Goal: Check status: Check status

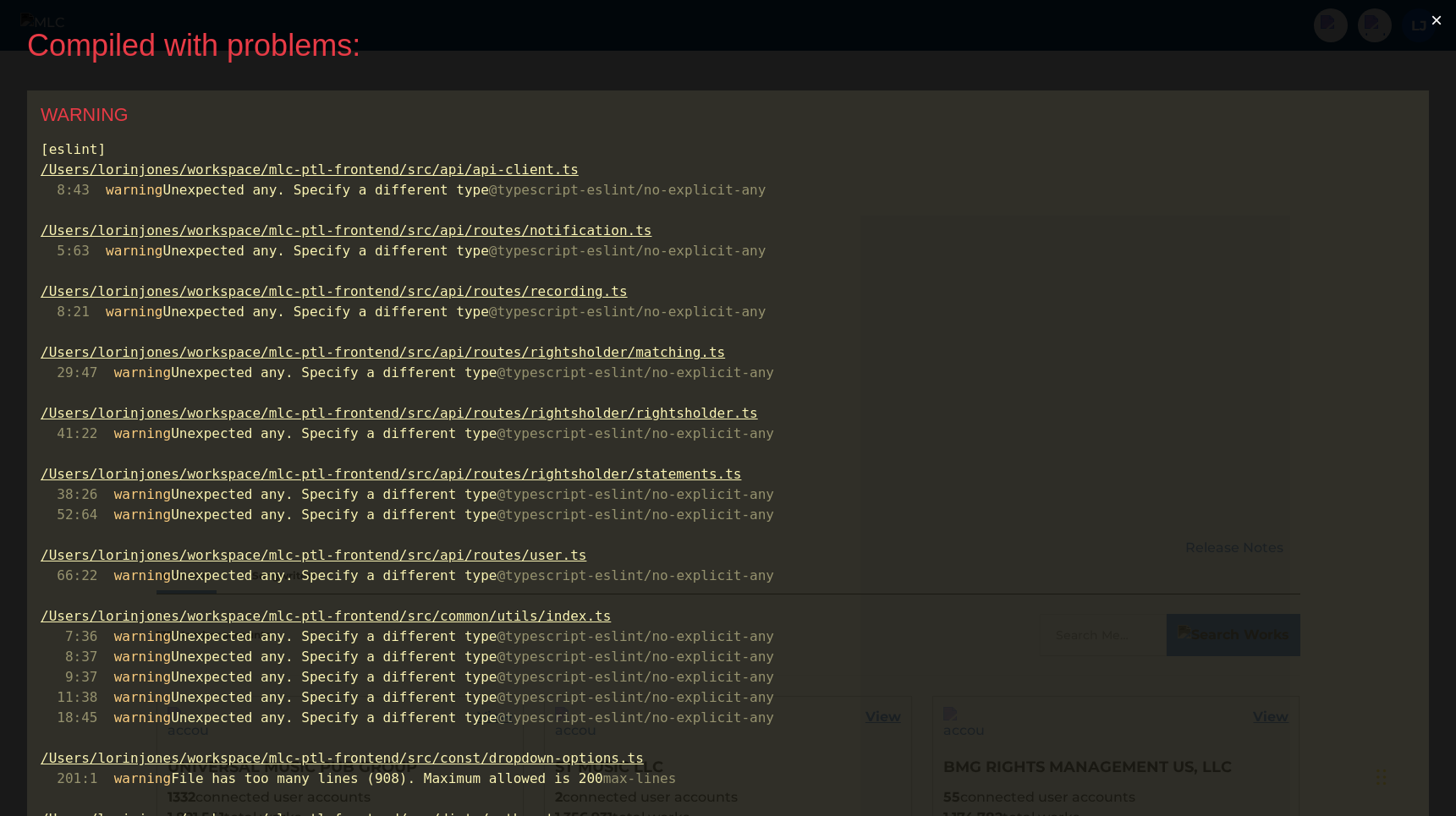
click at [1445, 19] on button "×" at bounding box center [1436, 20] width 39 height 40
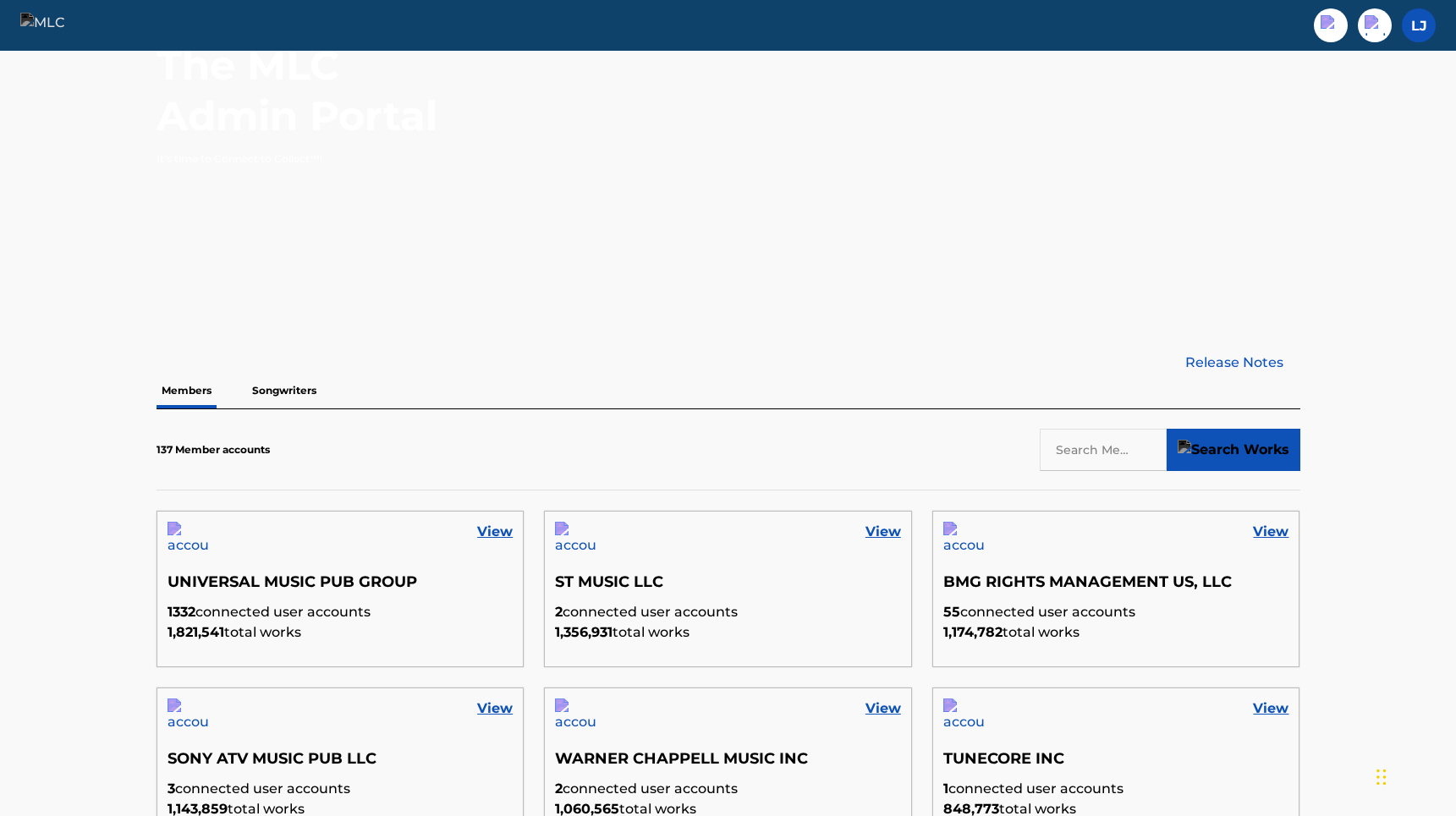
scroll to position [198, 0]
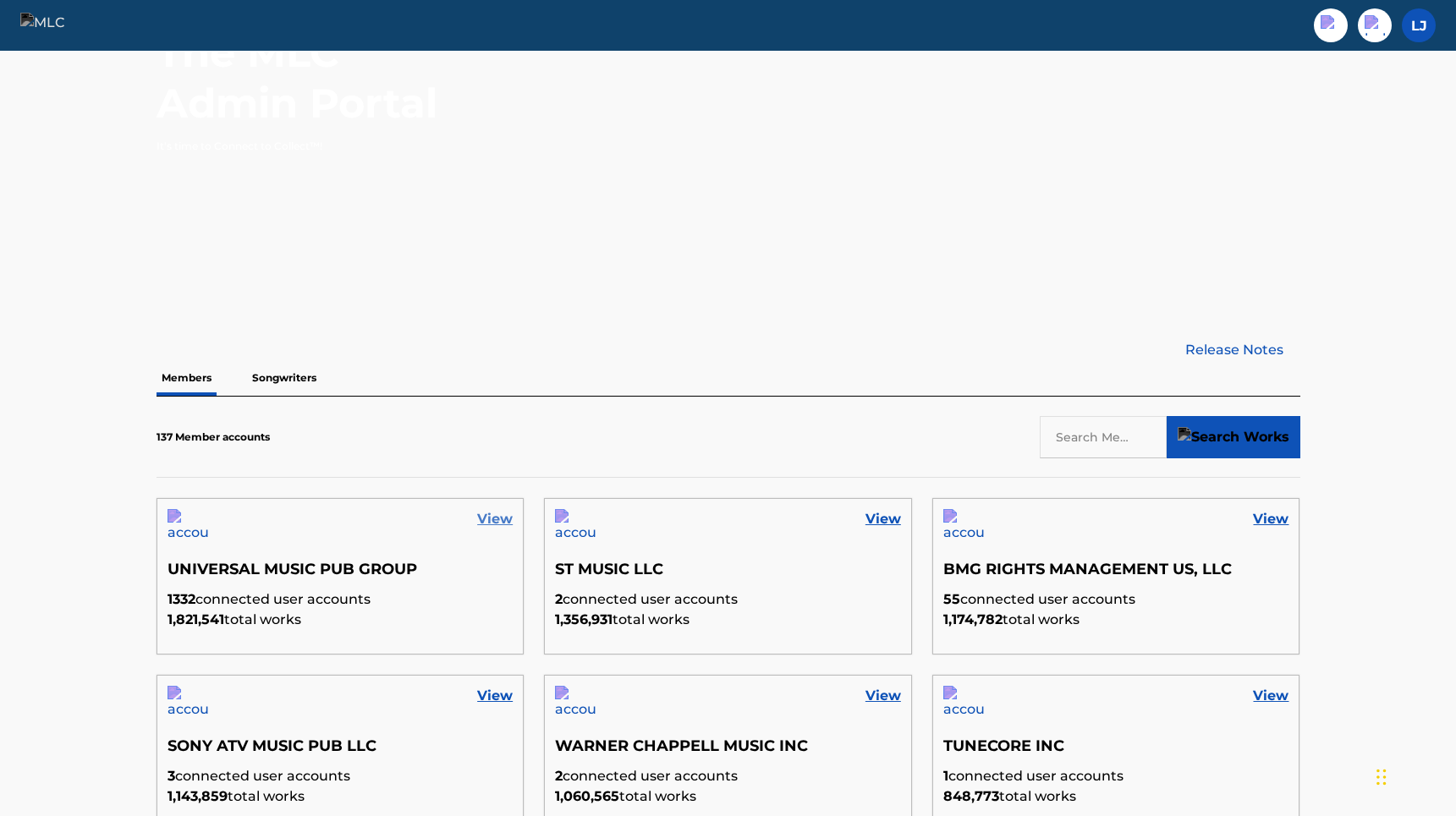
click at [490, 519] on link "View" at bounding box center [494, 519] width 36 height 20
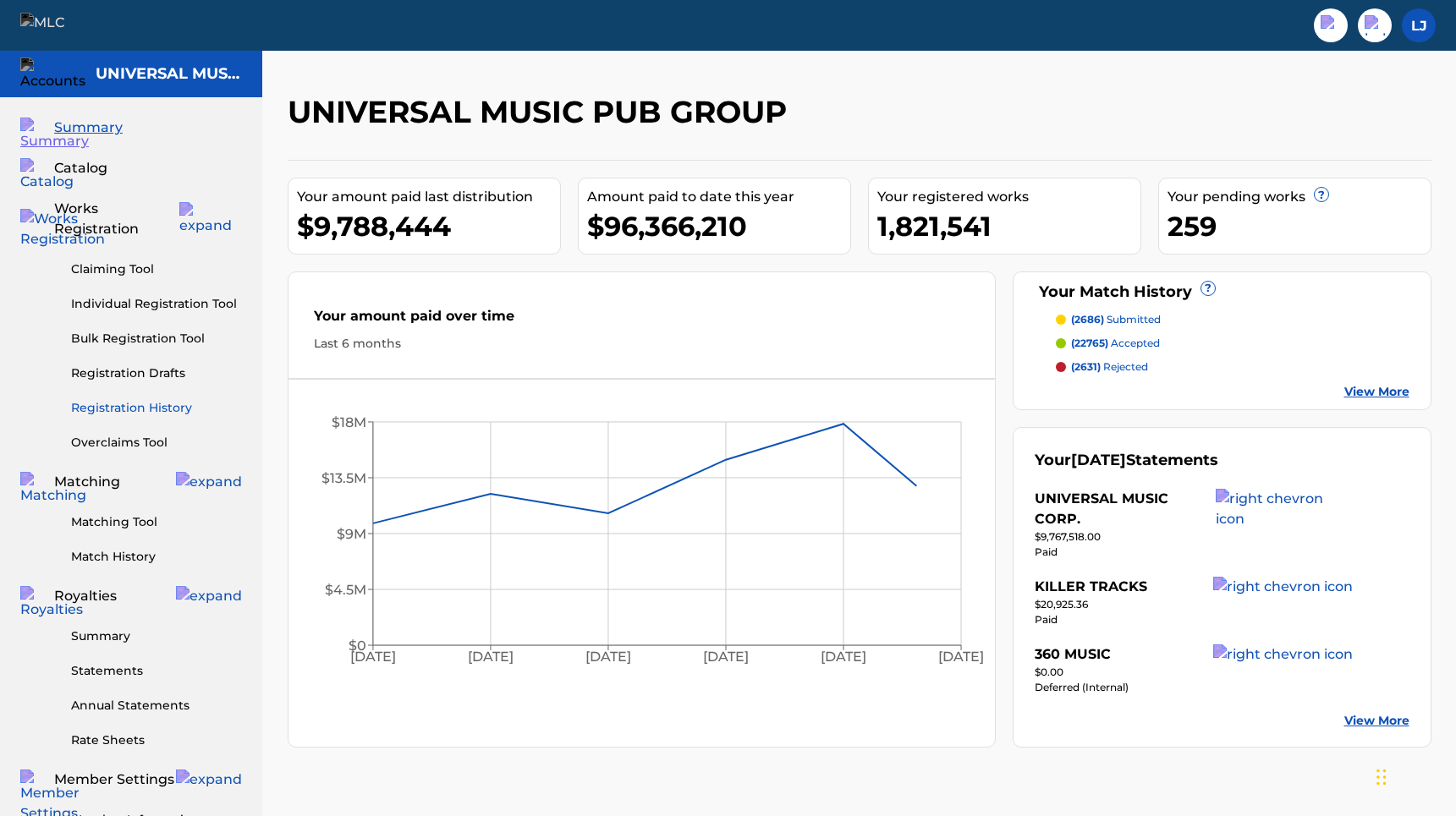
click at [159, 399] on link "Registration History" at bounding box center [156, 408] width 171 height 17
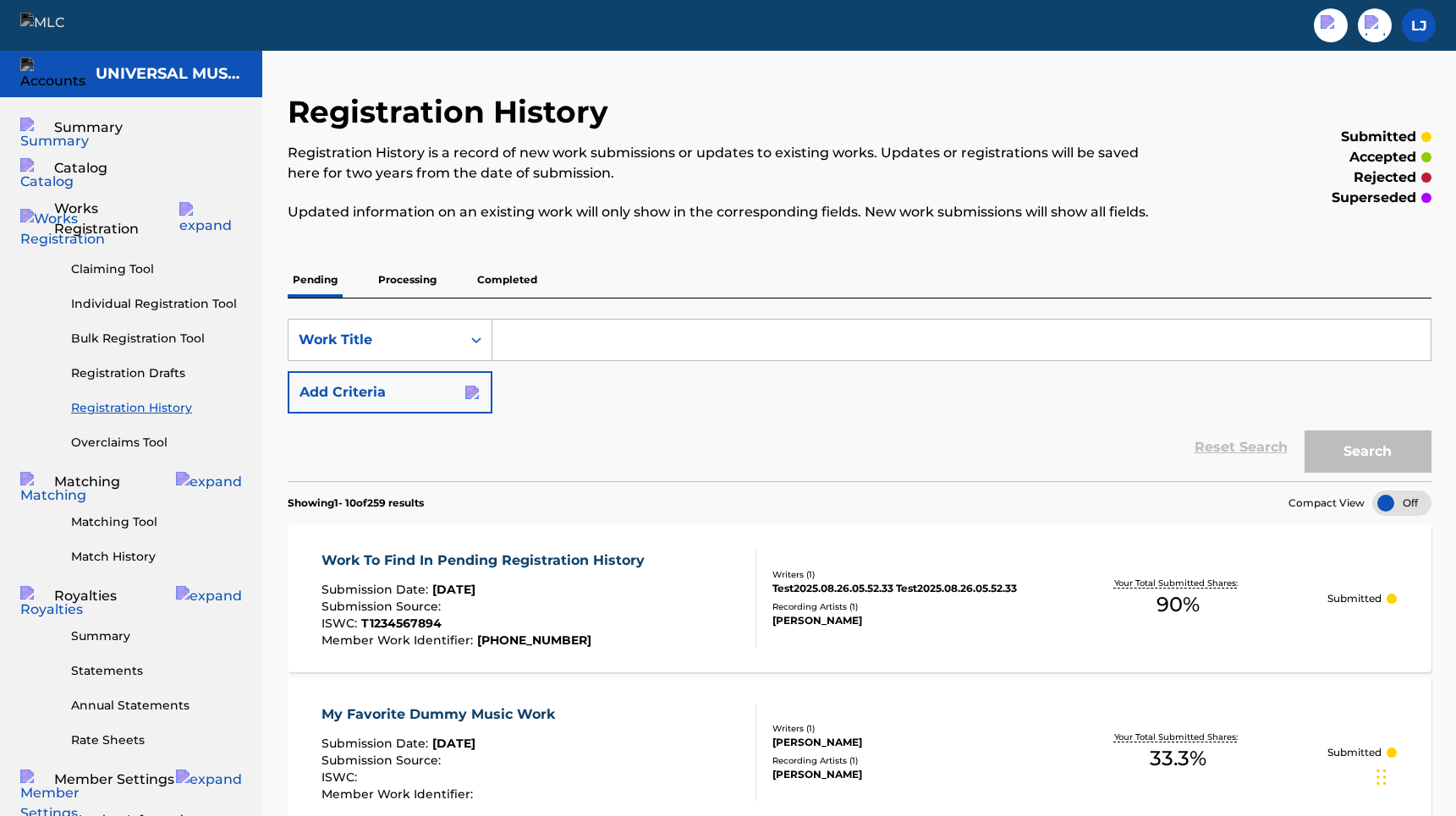
click at [527, 281] on p "Completed" at bounding box center [506, 280] width 70 height 36
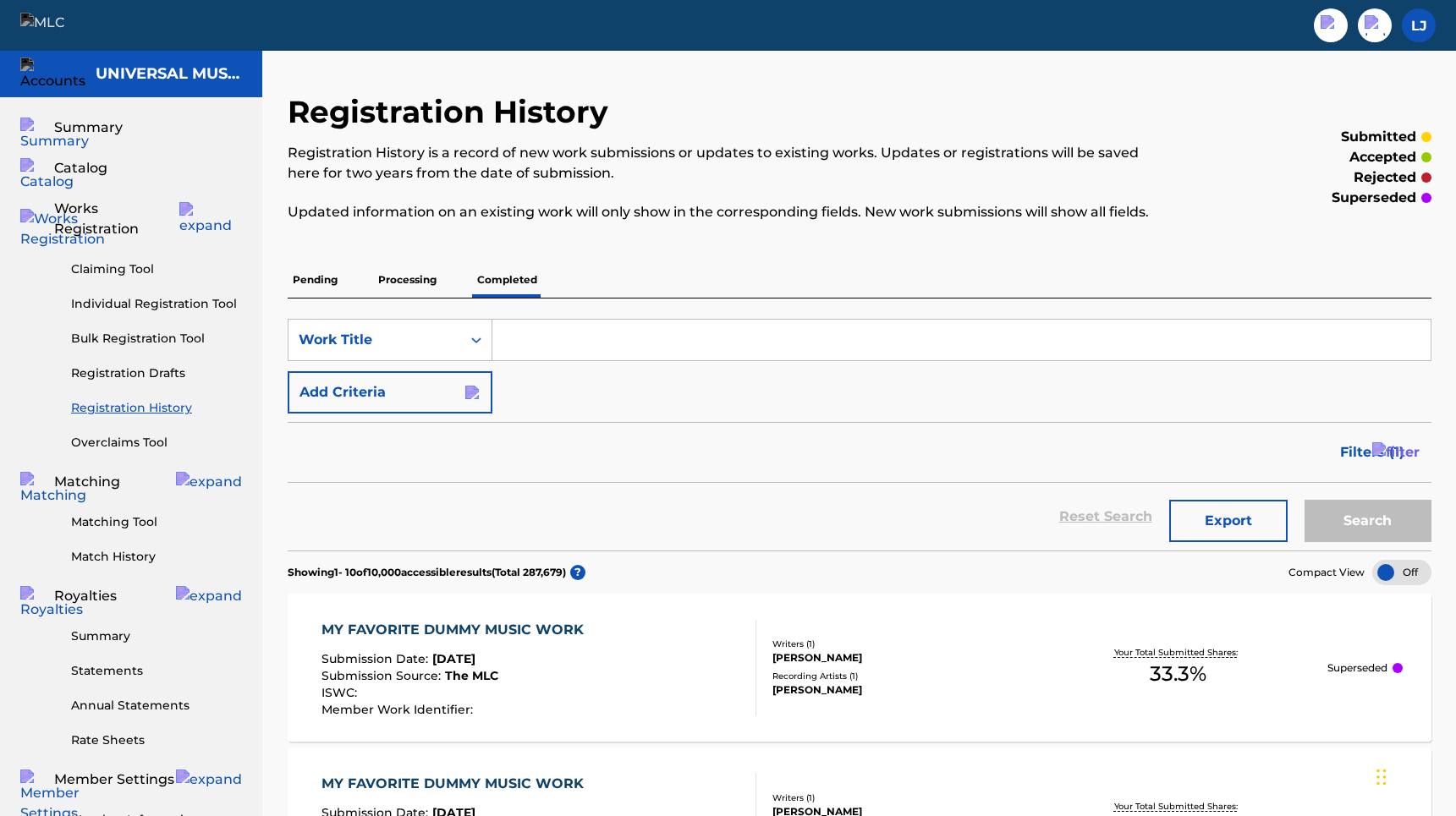
click at [639, 360] on input "Search Form" at bounding box center [962, 340] width 938 height 40
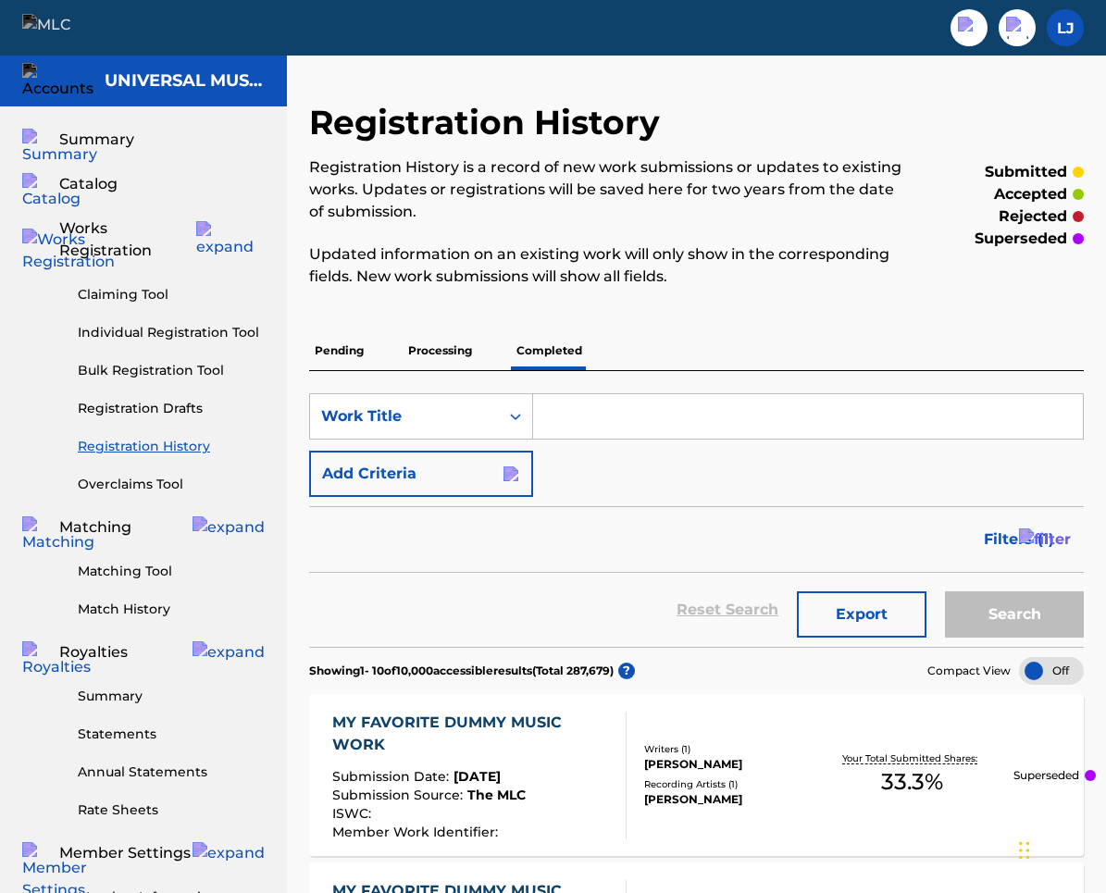
click at [699, 411] on input "Search Form" at bounding box center [808, 416] width 550 height 44
type input "hello"
click at [1045, 597] on button "Search" at bounding box center [1014, 614] width 139 height 46
